Goal: Register for event/course

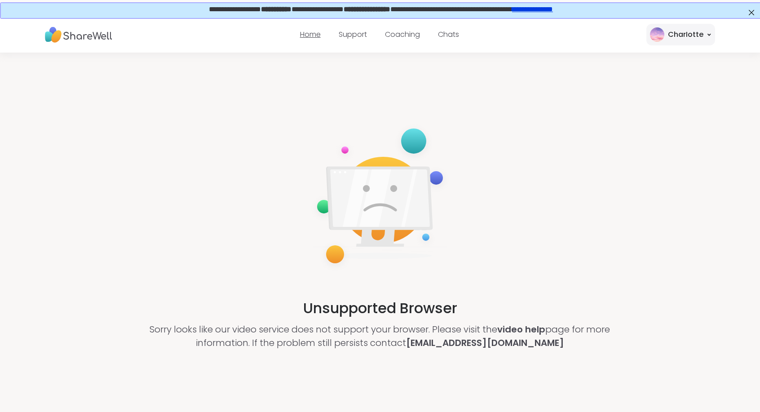
click at [302, 36] on link "Home" at bounding box center [310, 34] width 21 height 10
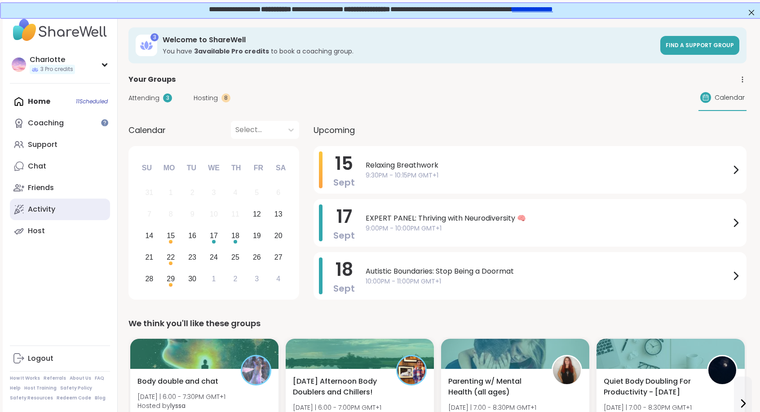
click at [70, 205] on link "Activity" at bounding box center [60, 209] width 100 height 22
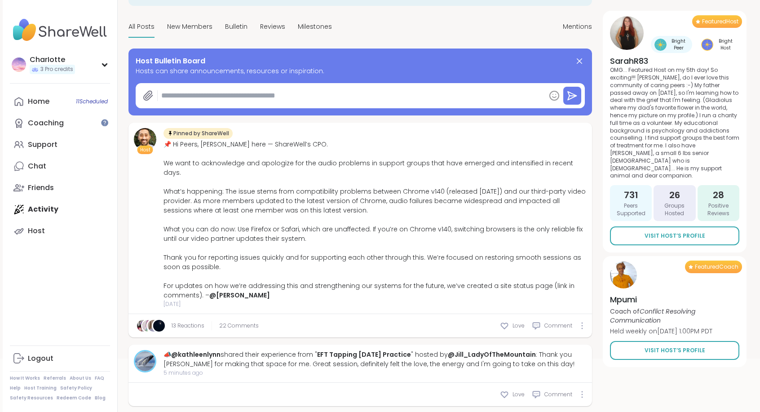
scroll to position [176, 0]
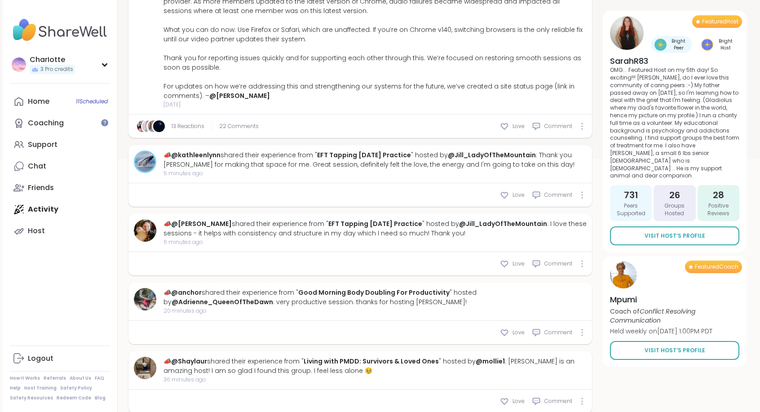
type textarea "*"
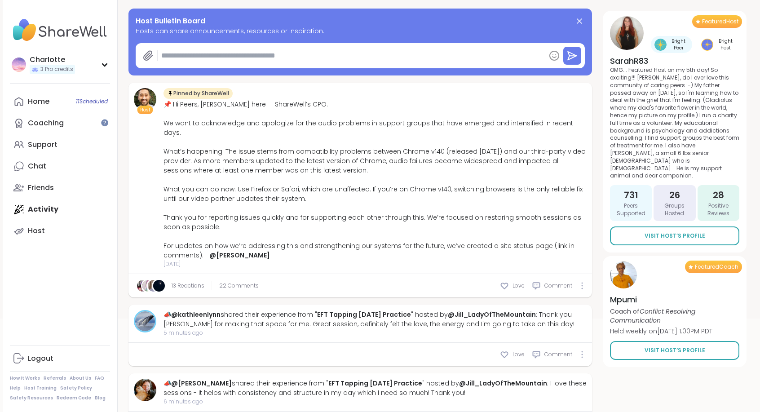
scroll to position [128, 0]
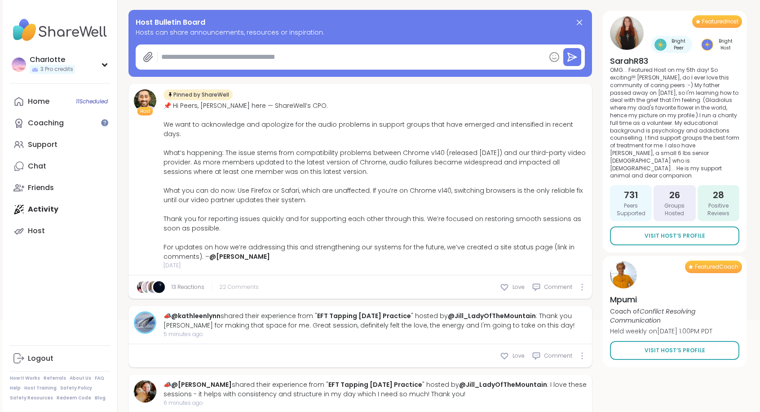
click at [242, 283] on span "22 Comments" at bounding box center [239, 287] width 40 height 8
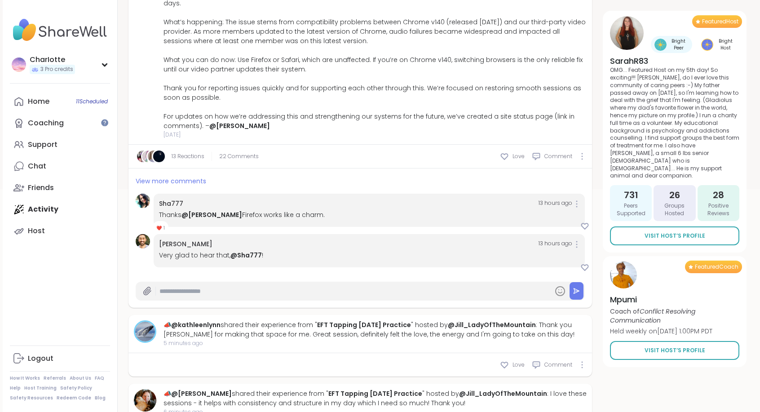
scroll to position [261, 0]
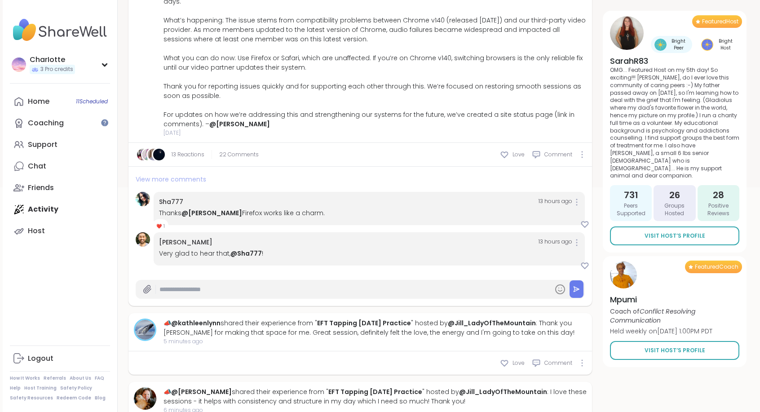
click at [180, 175] on span "View more comments" at bounding box center [171, 179] width 70 height 9
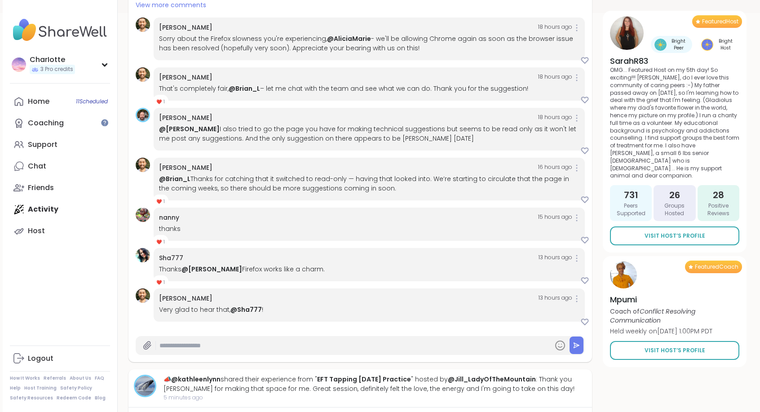
scroll to position [433, 0]
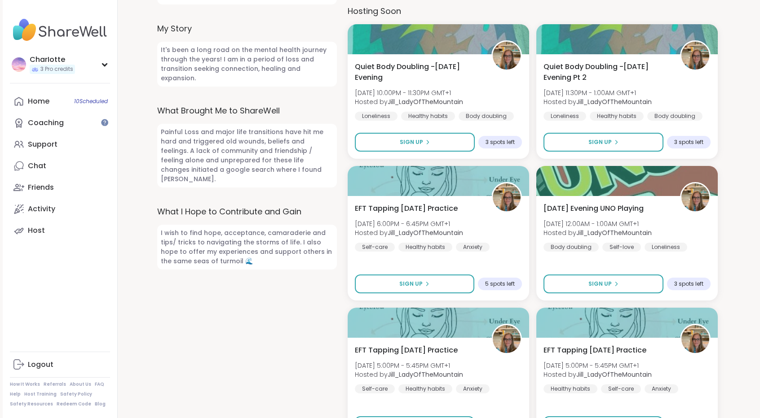
scroll to position [397, 0]
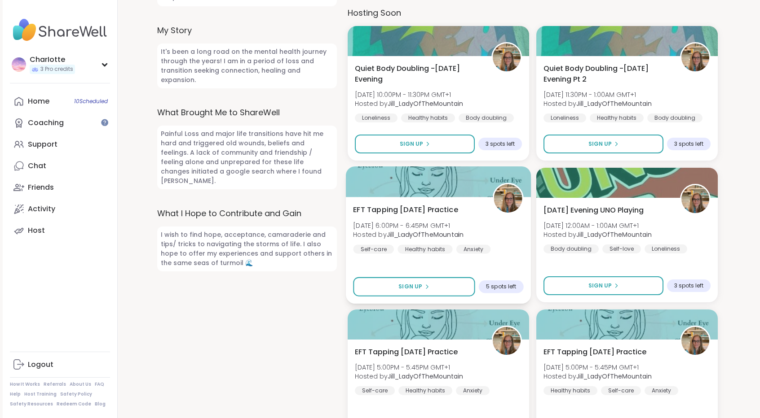
click at [452, 205] on span "EFT Tapping [DATE] Practice" at bounding box center [405, 210] width 105 height 11
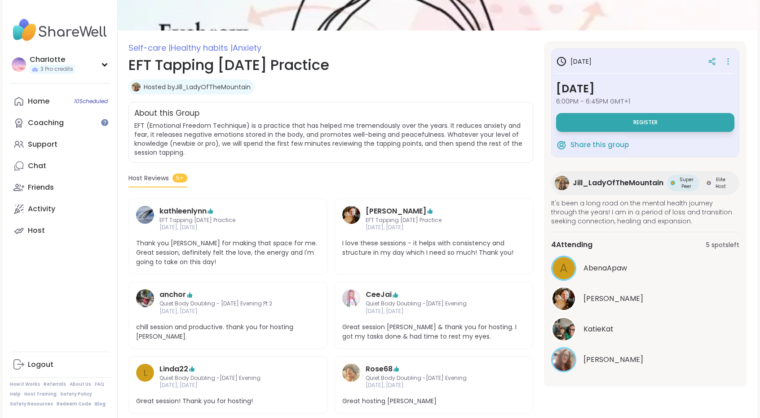
scroll to position [83, 0]
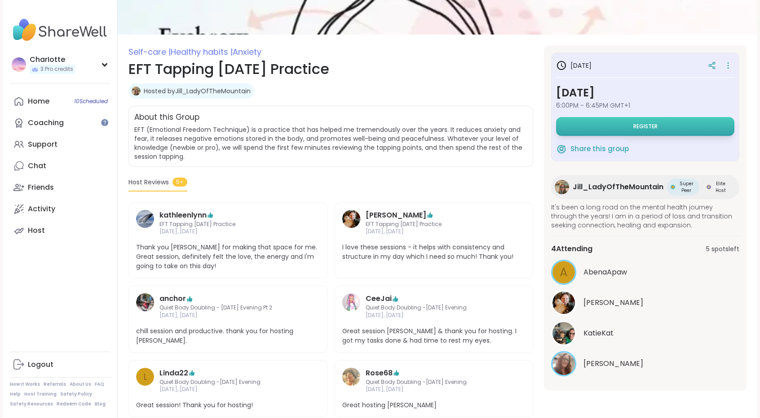
click at [618, 120] on button "Register" at bounding box center [645, 126] width 178 height 19
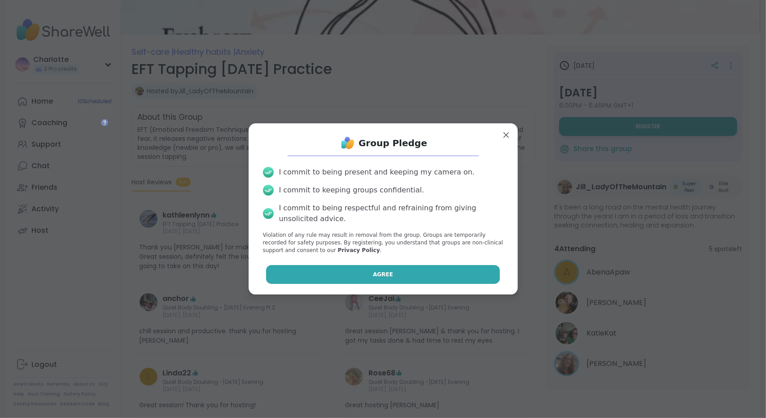
click at [356, 272] on button "Agree" at bounding box center [383, 274] width 234 height 19
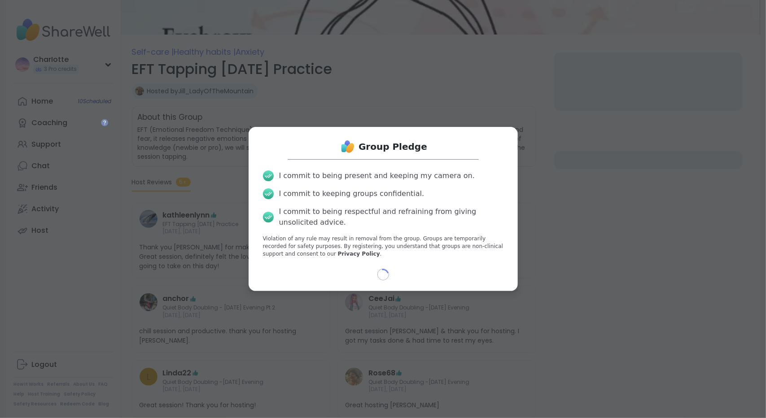
select select "**"
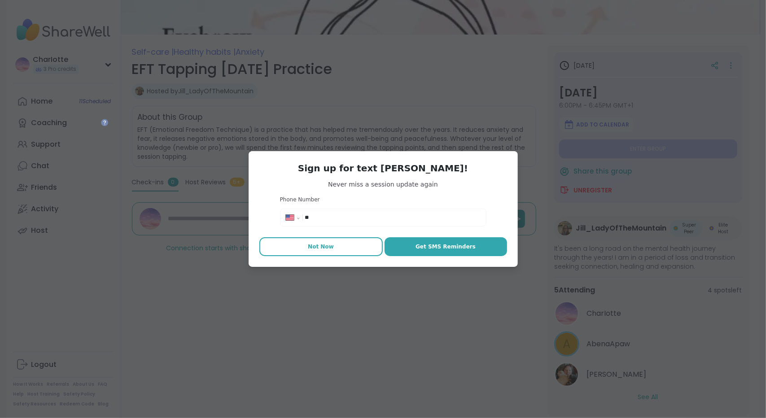
click at [315, 246] on span "Not Now" at bounding box center [321, 247] width 26 height 8
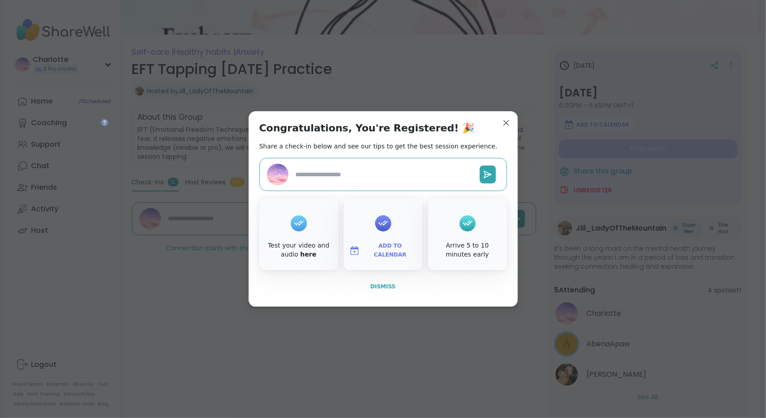
click at [396, 289] on button "Dismiss" at bounding box center [383, 286] width 248 height 19
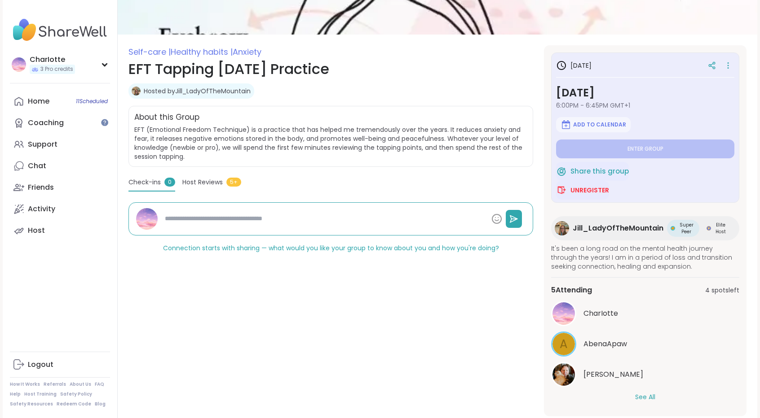
type textarea "*"
click at [215, 181] on span "Host Reviews" at bounding box center [202, 182] width 40 height 9
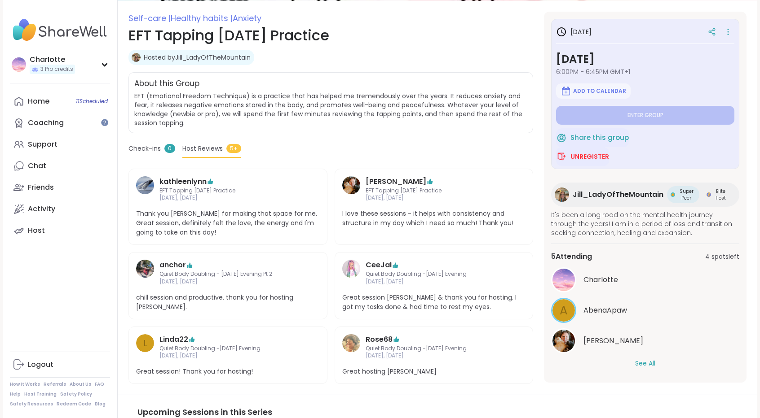
scroll to position [115, 0]
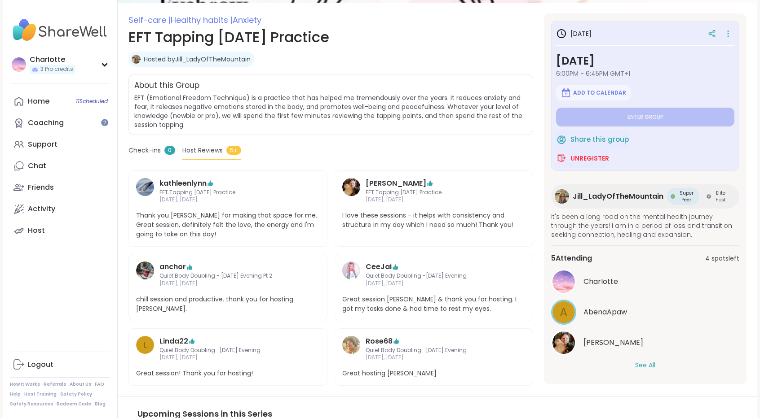
click at [590, 197] on span "Jill_LadyOfTheMountain" at bounding box center [617, 196] width 91 height 11
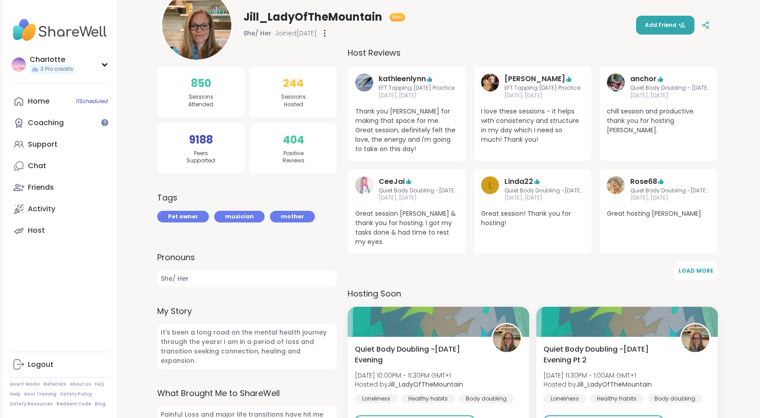
scroll to position [114, 0]
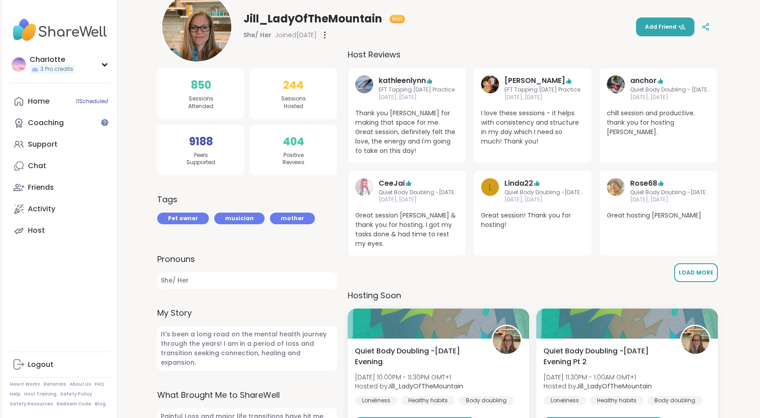
click at [706, 269] on span "Load More" at bounding box center [695, 273] width 35 height 8
